Goal: Task Accomplishment & Management: Manage account settings

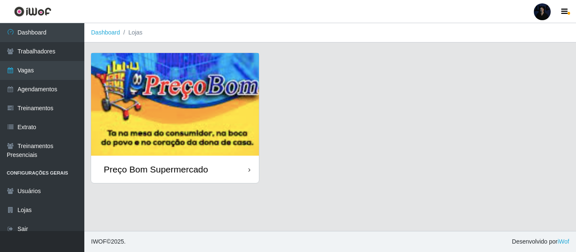
click at [539, 19] on li "Perfil Alterar Senha Sair" at bounding box center [541, 11] width 25 height 21
click at [538, 17] on div at bounding box center [542, 11] width 17 height 17
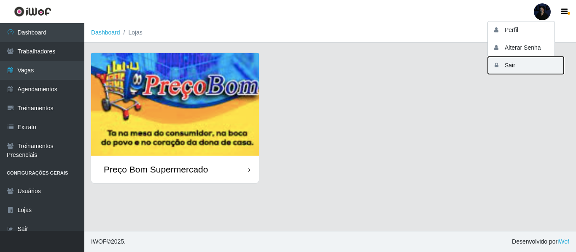
click at [509, 66] on button "Sair" at bounding box center [526, 65] width 76 height 17
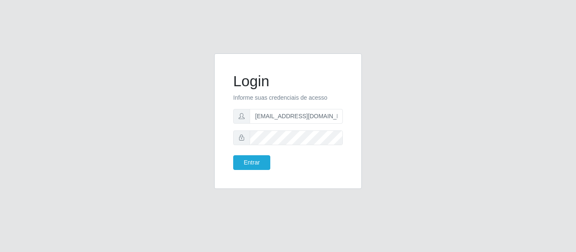
click at [297, 112] on input "[EMAIL_ADDRESS][DOMAIN_NAME]" at bounding box center [295, 116] width 93 height 15
drag, startPoint x: 294, startPoint y: 116, endPoint x: 397, endPoint y: 111, distance: 102.5
click at [397, 111] on div "Login Informe suas credenciais de acesso [EMAIL_ADDRESS][DOMAIN_NAME] Entrar" at bounding box center [288, 127] width 480 height 146
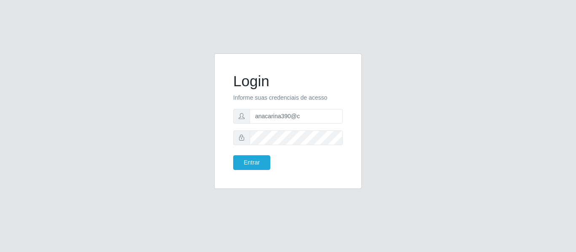
type input "[EMAIL_ADDRESS][DOMAIN_NAME]"
click at [251, 167] on button "Entrar" at bounding box center [251, 163] width 37 height 15
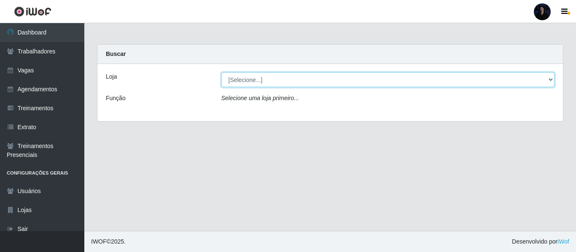
click at [302, 84] on select "[Selecione...] C-ASA Zona Norte Extremoz Supermercados" at bounding box center [387, 79] width 333 height 15
select select "519"
click at [221, 72] on select "[Selecione...] C-ASA Zona Norte Extremoz Supermercados" at bounding box center [387, 79] width 333 height 15
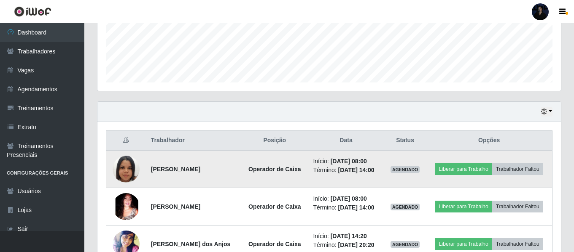
scroll to position [270, 0]
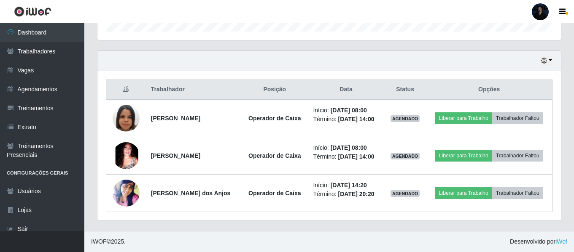
drag, startPoint x: 571, startPoint y: 84, endPoint x: 556, endPoint y: 82, distance: 14.9
click at [570, 84] on div "Carregando... Buscar Recarregando em 18 segundos... Loja [Selecione...] C-ASA Z…" at bounding box center [328, 3] width 489 height 457
